Goal: Task Accomplishment & Management: Manage account settings

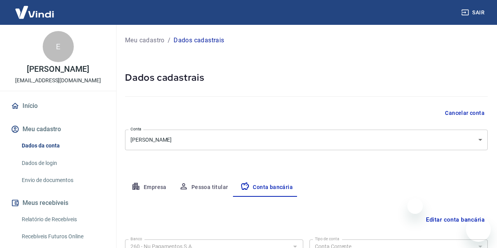
select select "1"
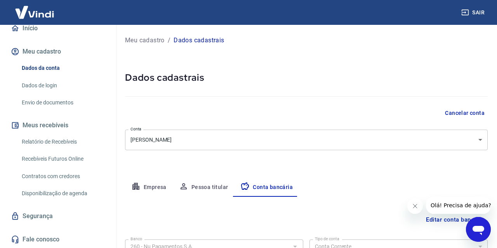
click at [43, 85] on link "Dados de login" at bounding box center [63, 86] width 88 height 16
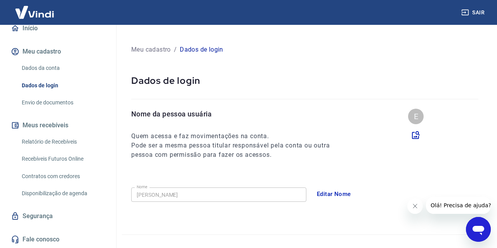
click at [38, 105] on link "Envio de documentos" at bounding box center [63, 103] width 88 height 16
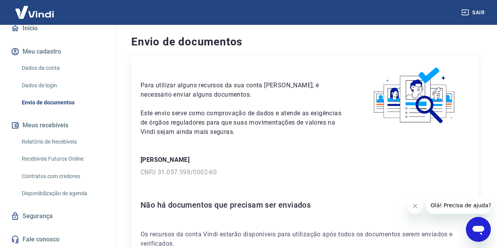
click at [38, 140] on link "Relatório de Recebíveis" at bounding box center [63, 142] width 88 height 16
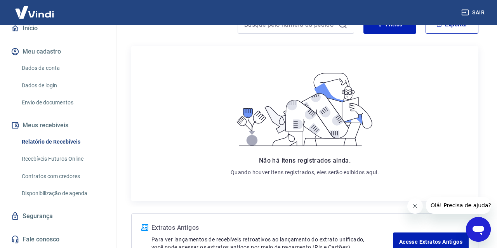
scroll to position [85, 0]
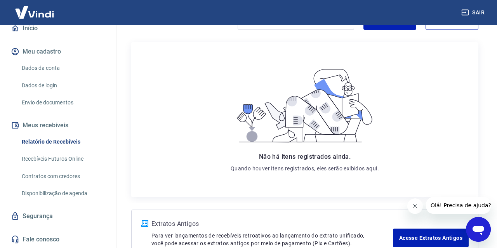
click at [51, 158] on link "Recebíveis Futuros Online" at bounding box center [63, 159] width 88 height 16
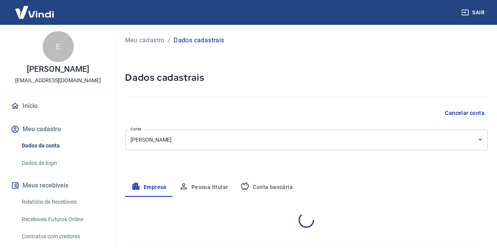
select select "SC"
select select "business"
